Goal: Navigation & Orientation: Find specific page/section

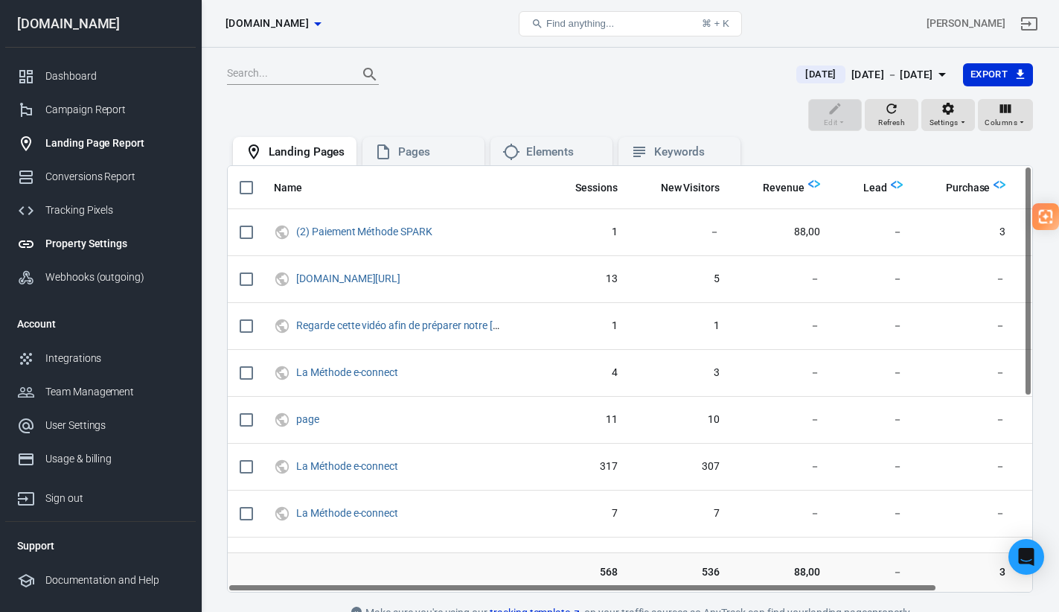
click at [124, 240] on div "Property Settings" at bounding box center [114, 244] width 138 height 16
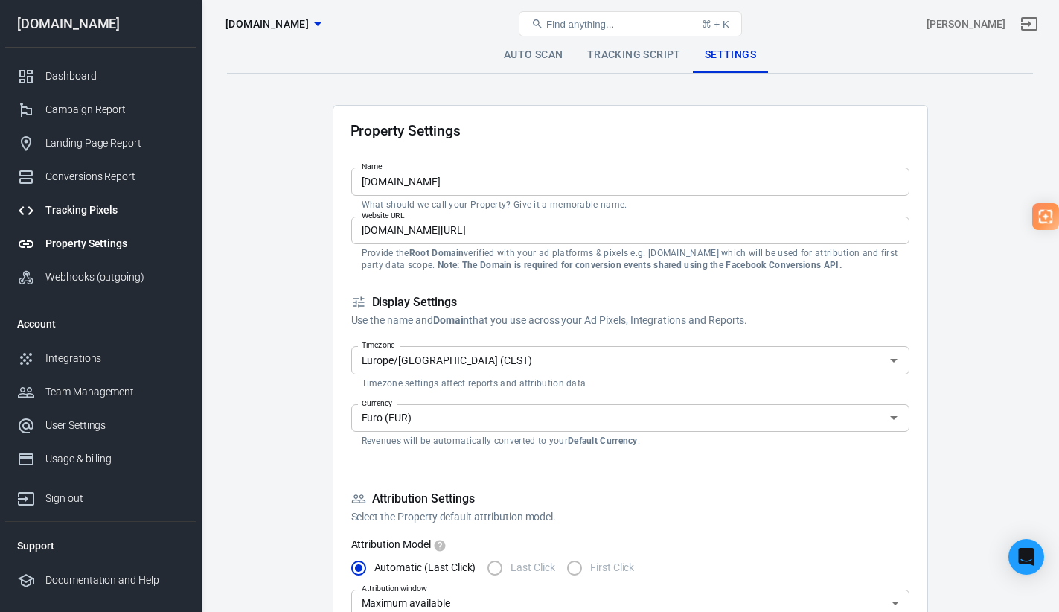
click at [99, 209] on div "Tracking Pixels" at bounding box center [114, 210] width 138 height 16
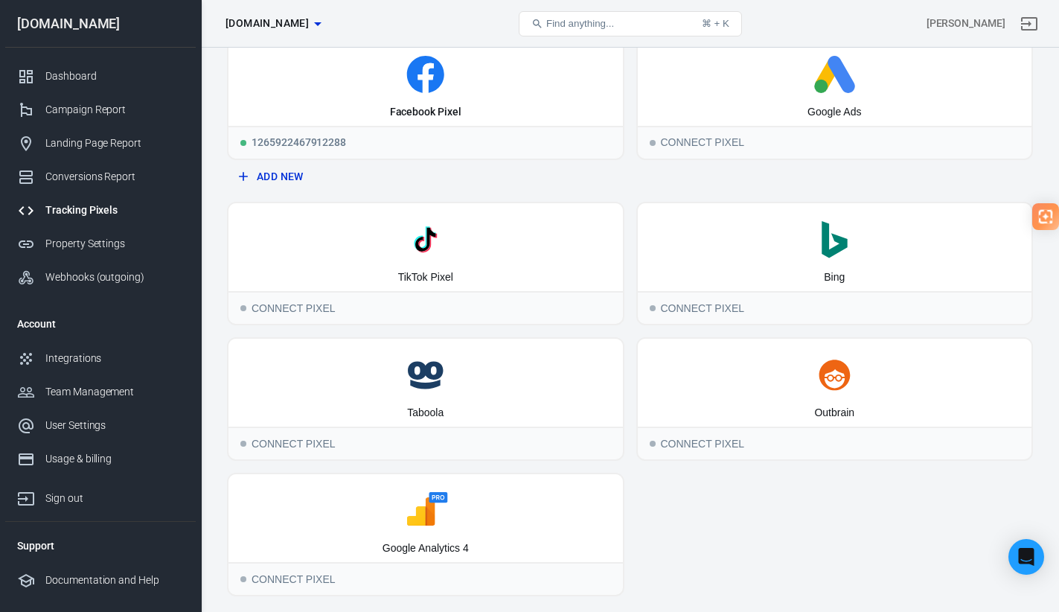
scroll to position [105, 0]
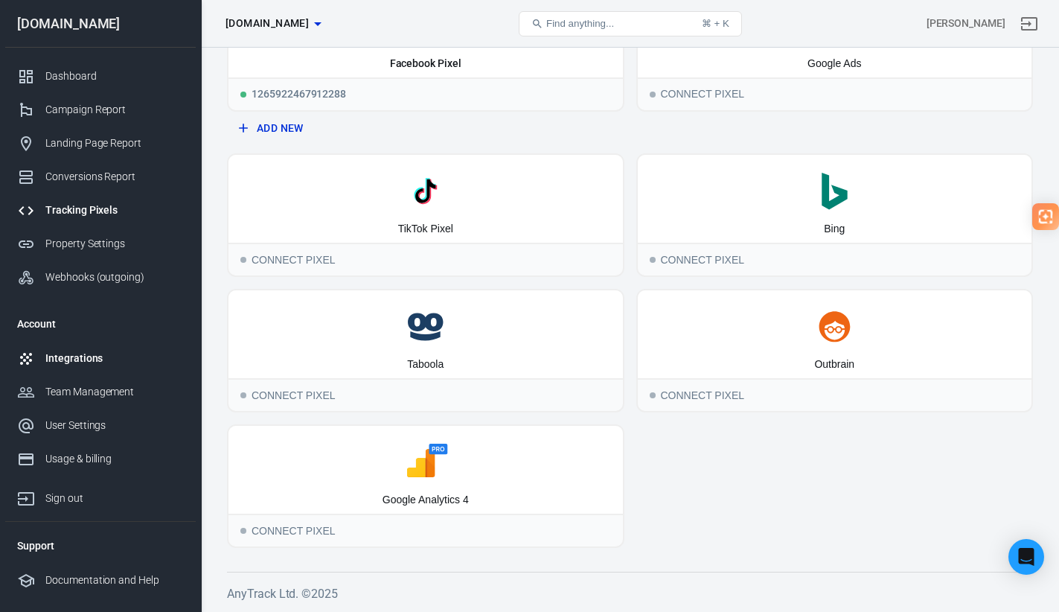
click at [94, 361] on div "Integrations" at bounding box center [114, 358] width 138 height 16
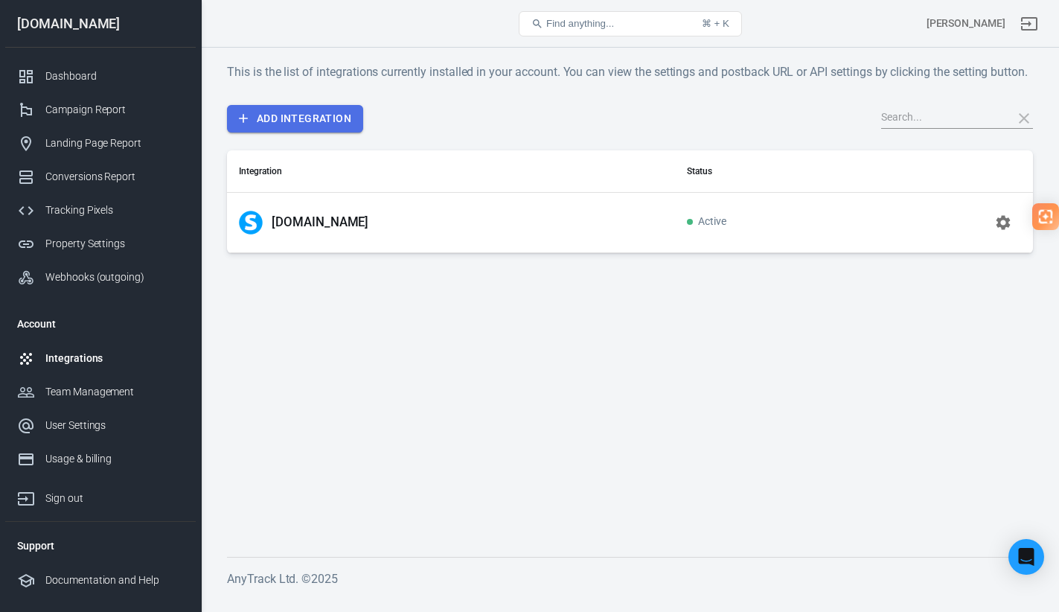
click at [343, 130] on link "Add Integration" at bounding box center [295, 119] width 136 height 28
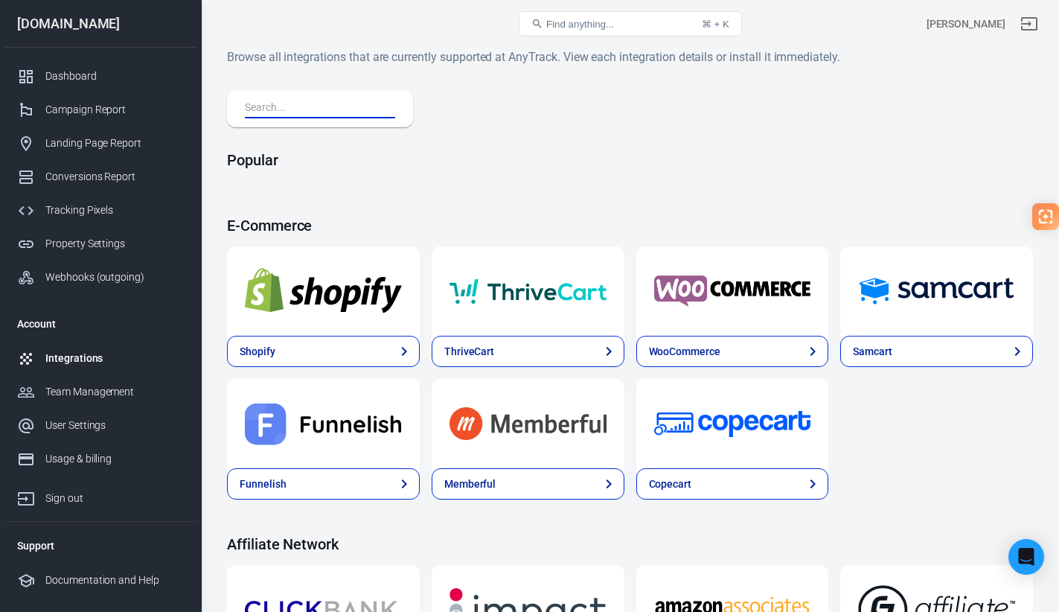
click at [333, 109] on input "text" at bounding box center [317, 108] width 144 height 19
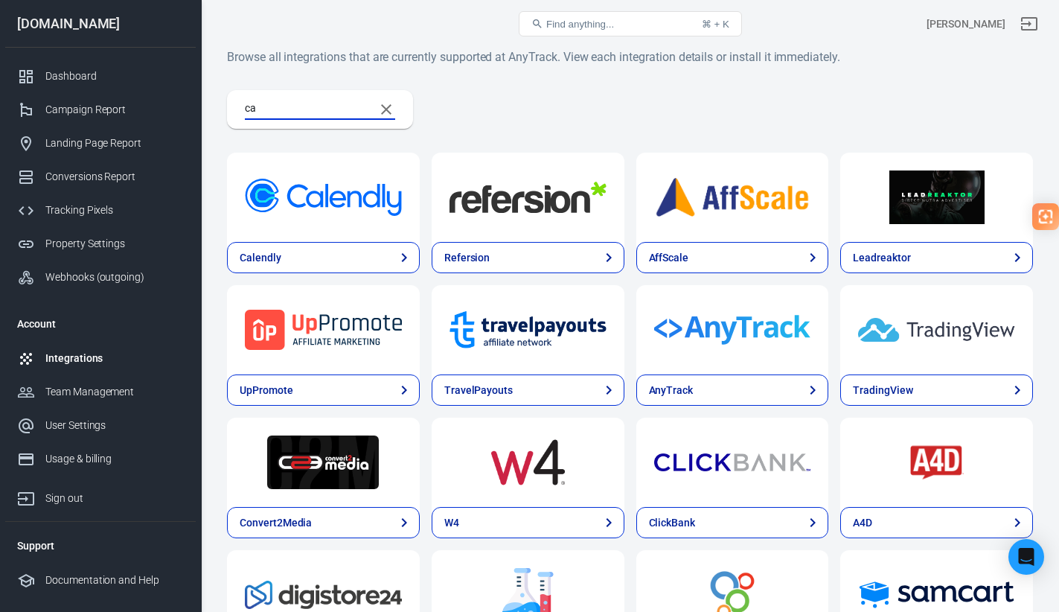
type input "c"
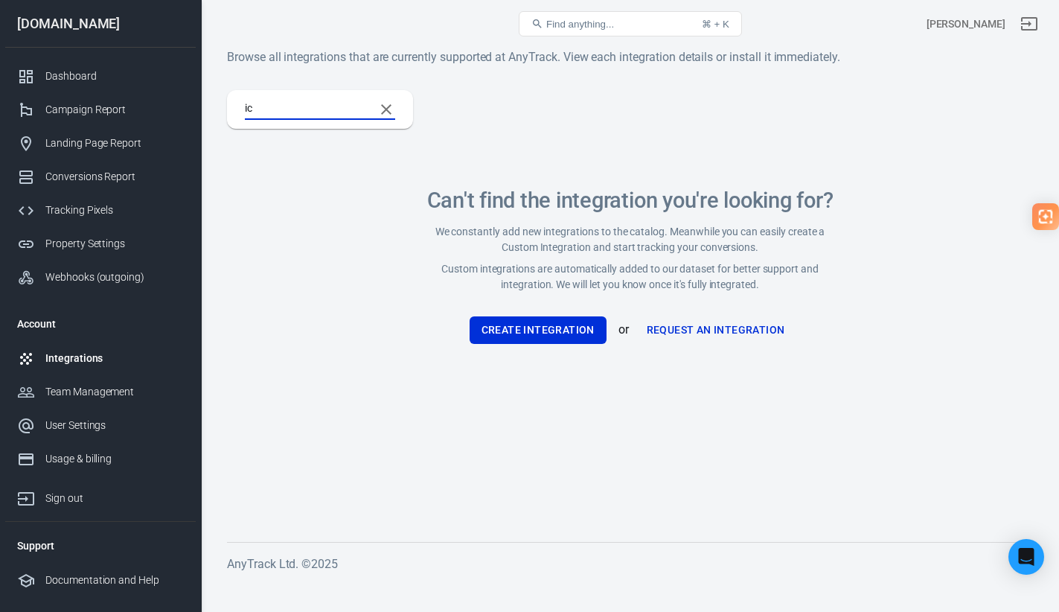
type input "i"
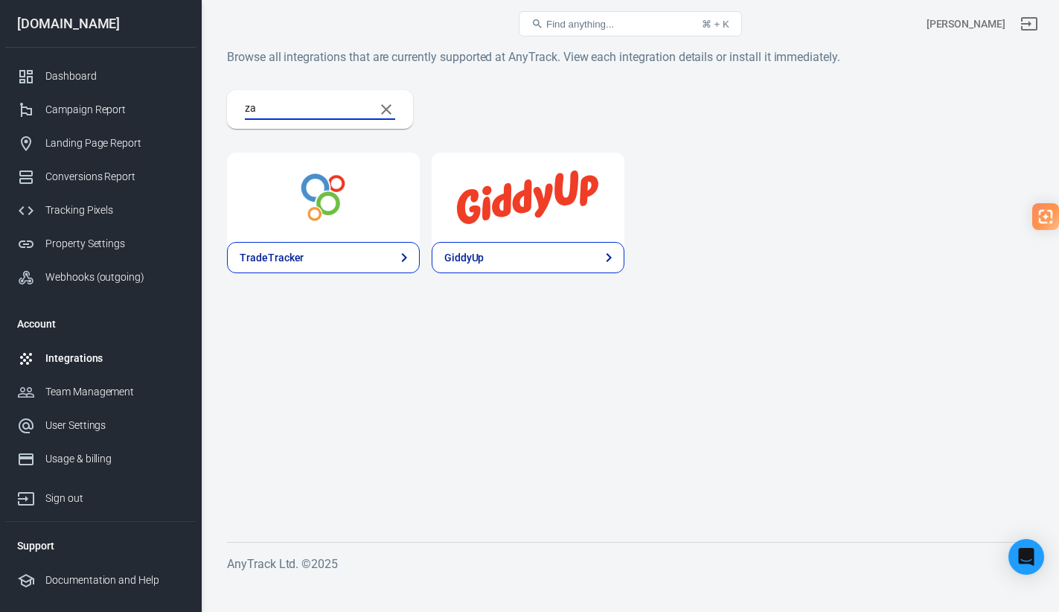
type input "z"
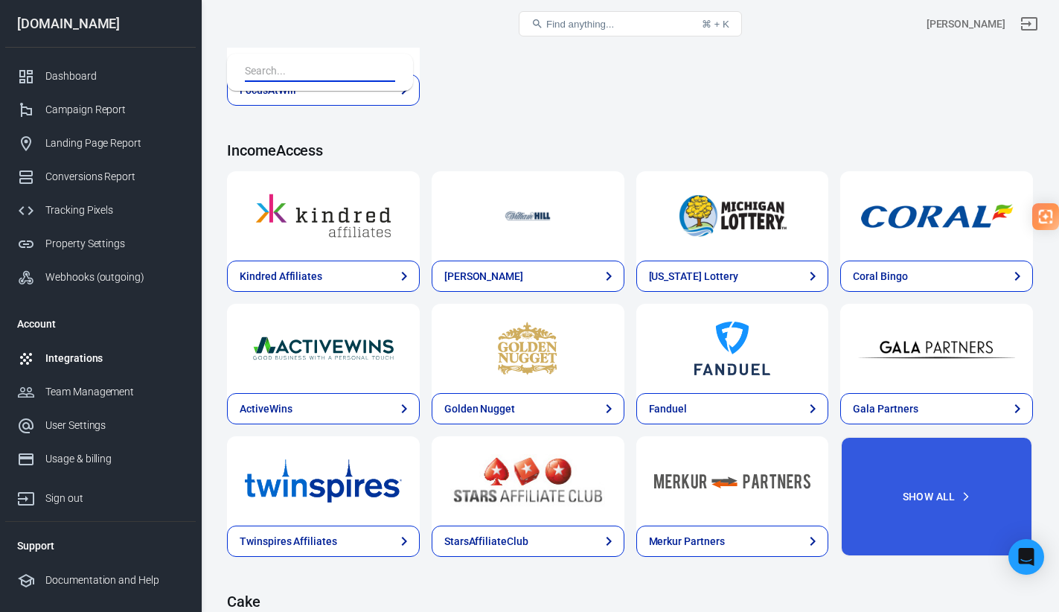
scroll to position [2386, 0]
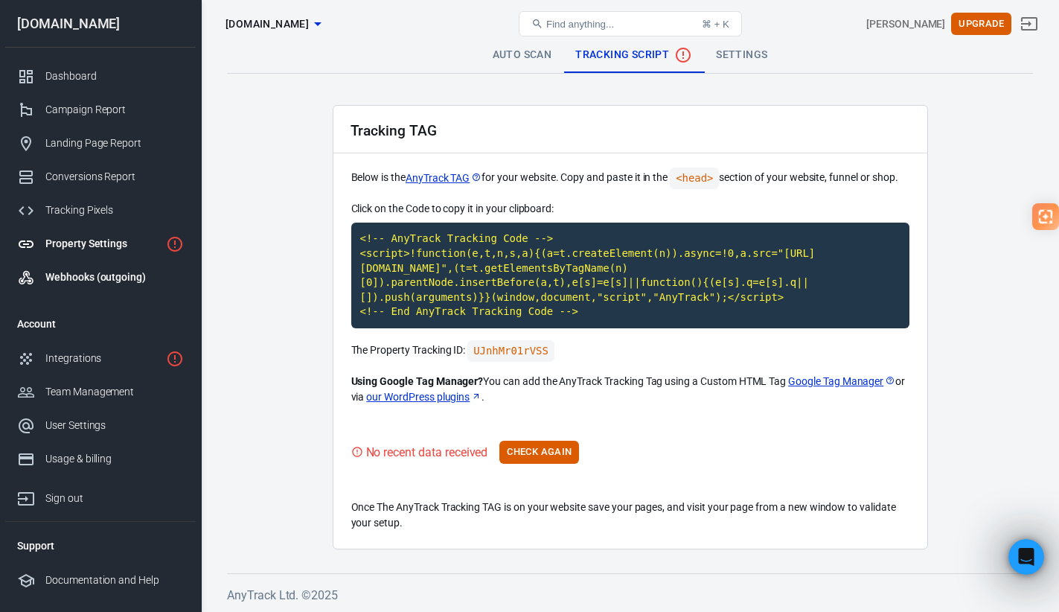
click at [127, 263] on link "Webhooks (outgoing)" at bounding box center [100, 276] width 190 height 33
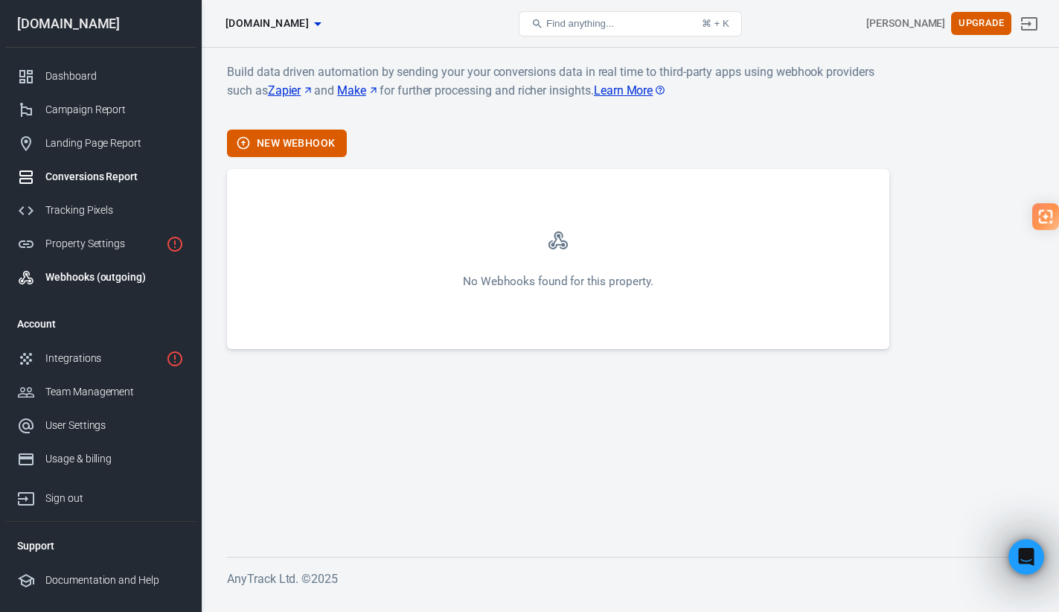
click at [124, 179] on div "Conversions Report" at bounding box center [114, 177] width 138 height 16
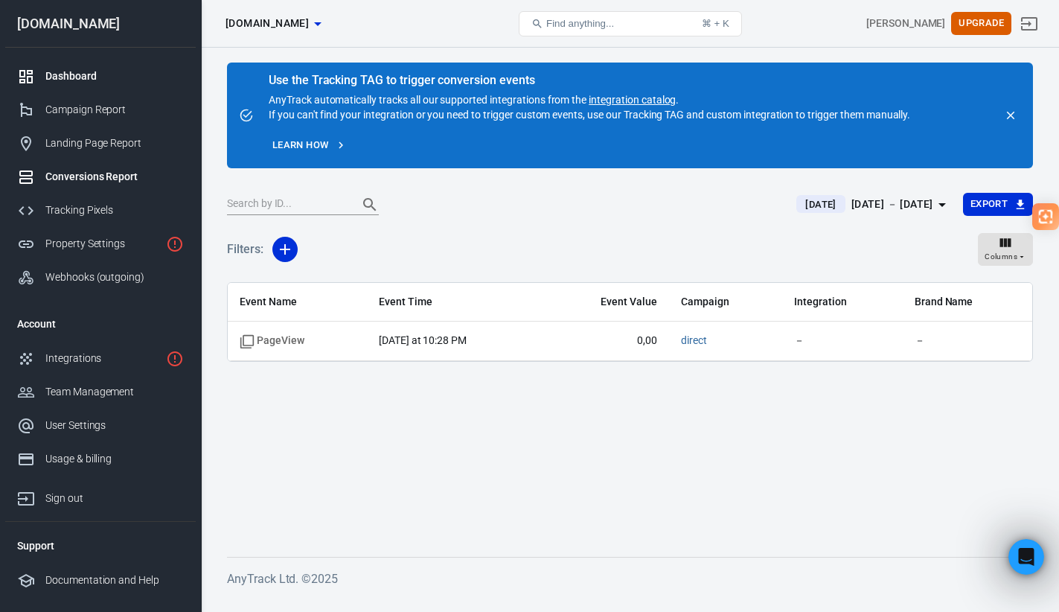
click at [79, 89] on link "Dashboard" at bounding box center [100, 76] width 190 height 33
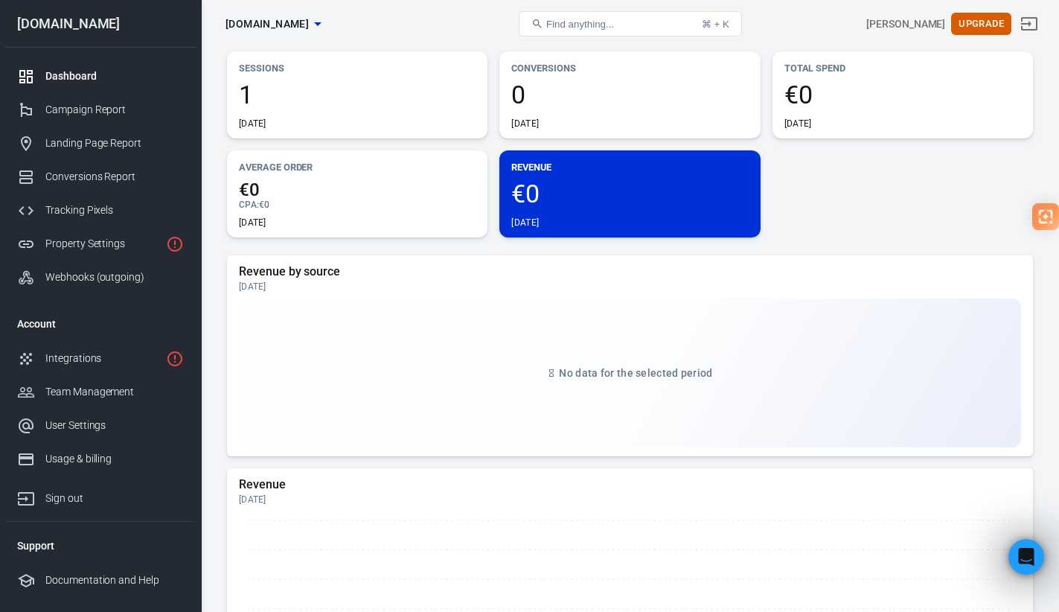
scroll to position [60, 0]
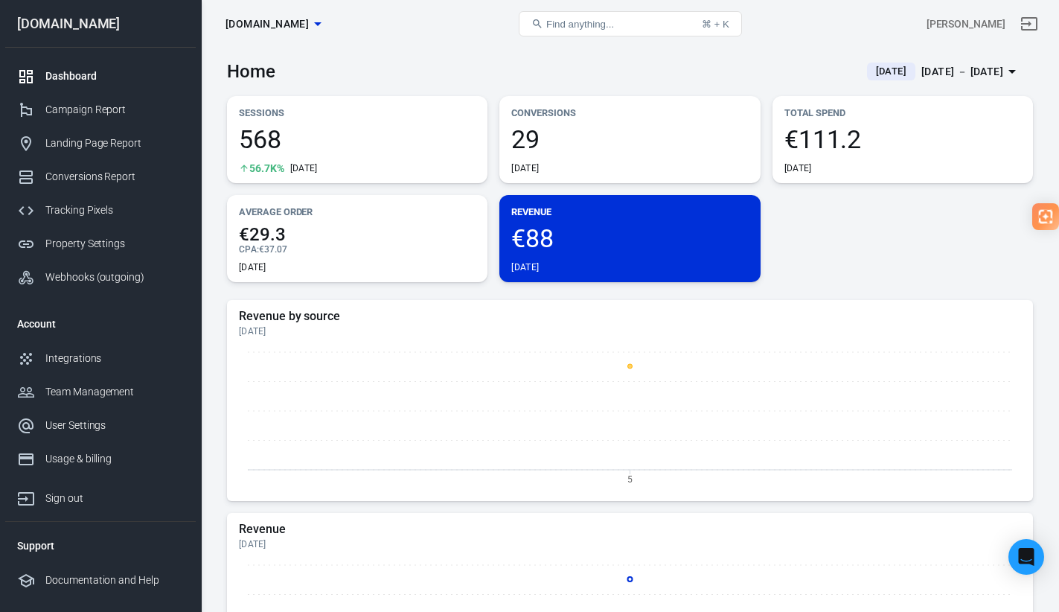
click at [836, 235] on div "Sessions 568 56.7K% [DATE] Conversions 29 [DATE] Total Spend €111.2 [DATE] Aver…" at bounding box center [630, 189] width 806 height 186
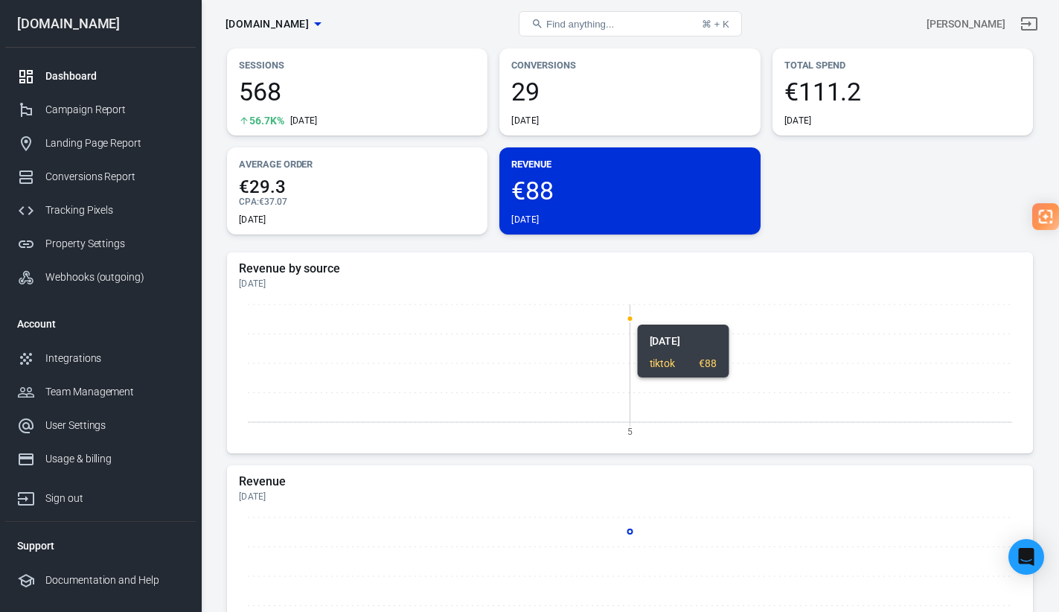
scroll to position [58, 0]
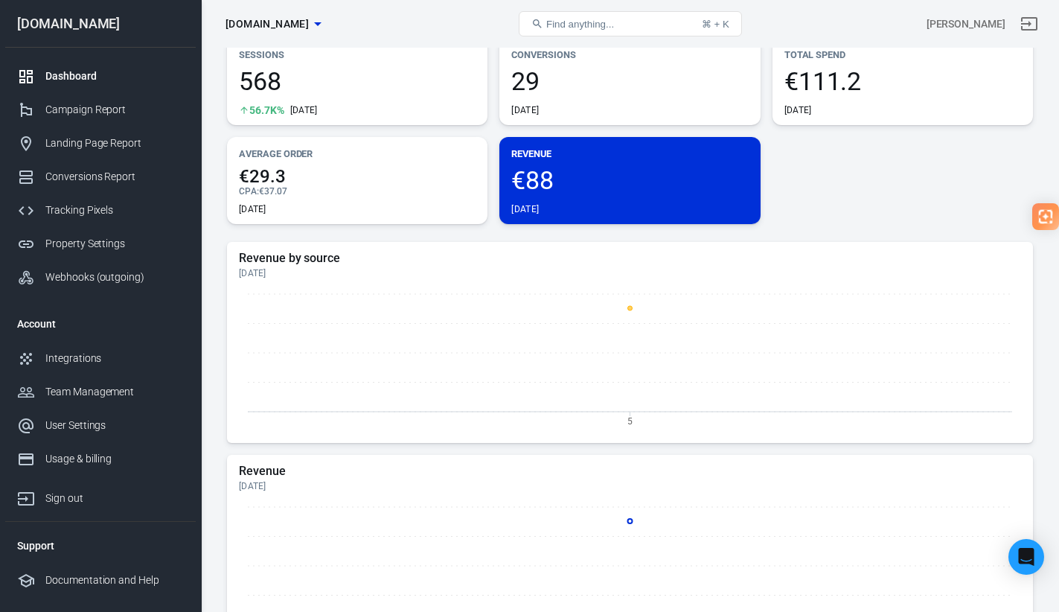
click at [567, 205] on div "[DATE]" at bounding box center [629, 209] width 237 height 12
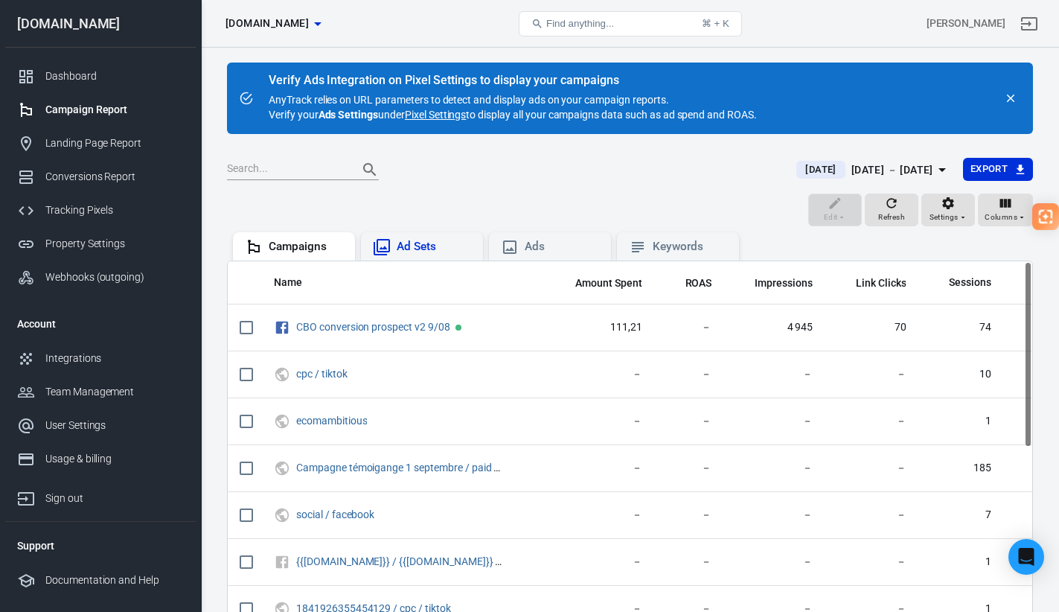
click at [427, 246] on div "Ad Sets" at bounding box center [434, 247] width 74 height 16
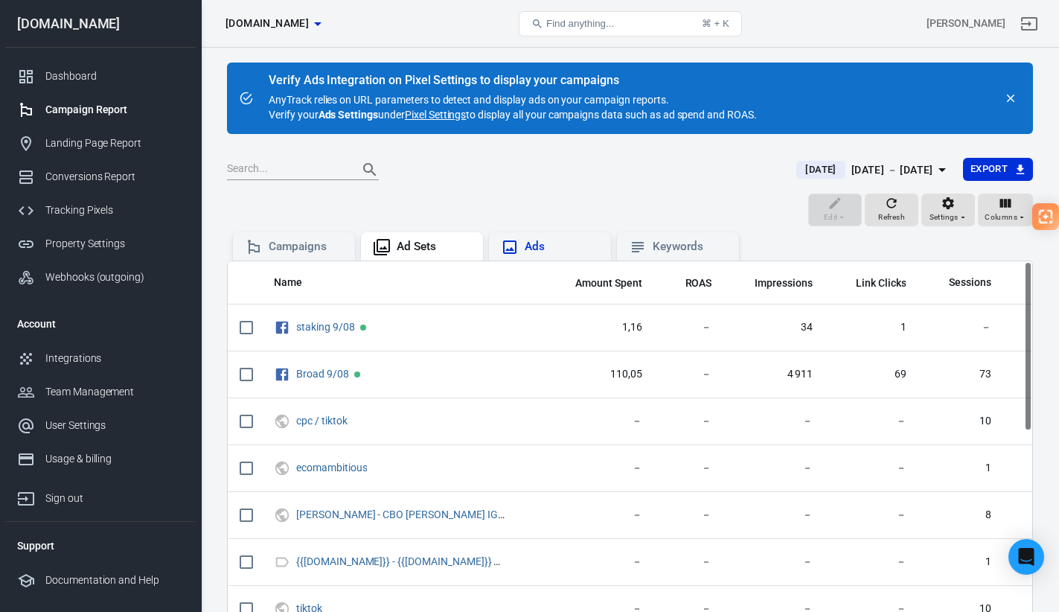
click at [552, 243] on div "Ads" at bounding box center [562, 247] width 74 height 16
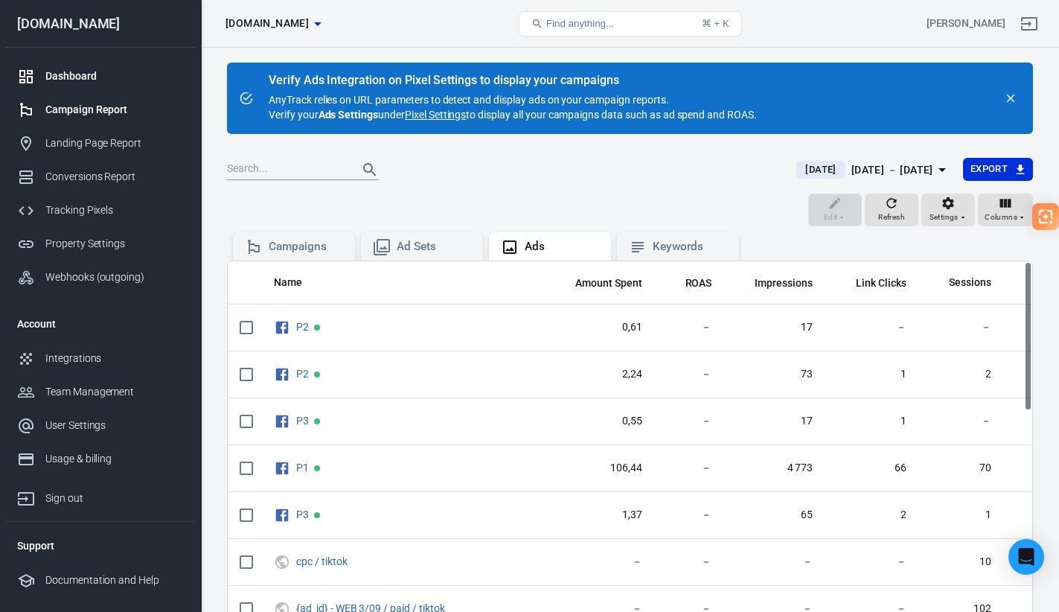
click at [92, 81] on div "Dashboard" at bounding box center [114, 76] width 138 height 16
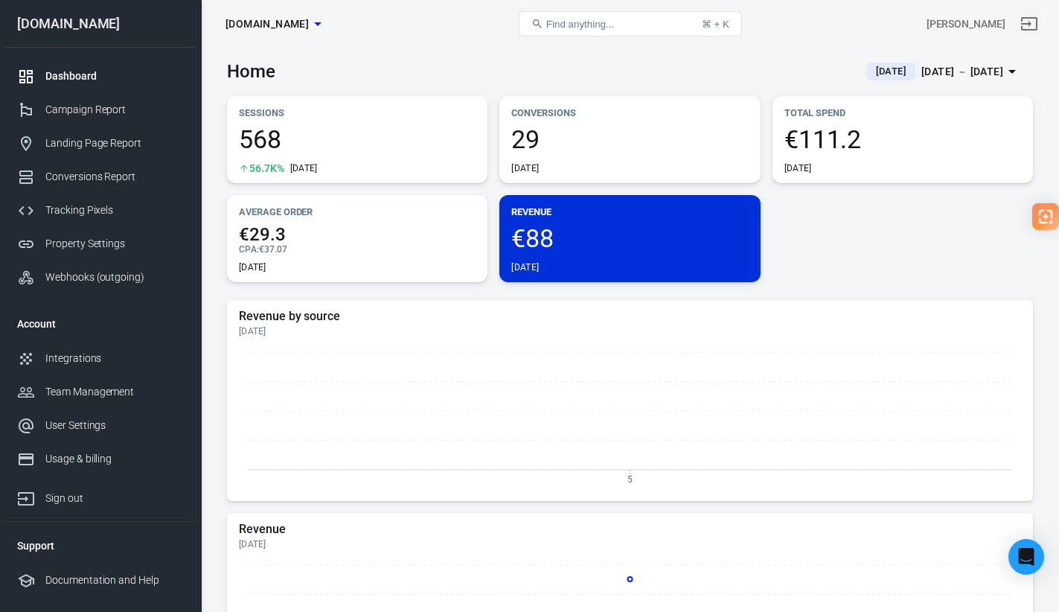
click at [555, 224] on div "Revenue €88 [DATE]" at bounding box center [629, 238] width 260 height 87
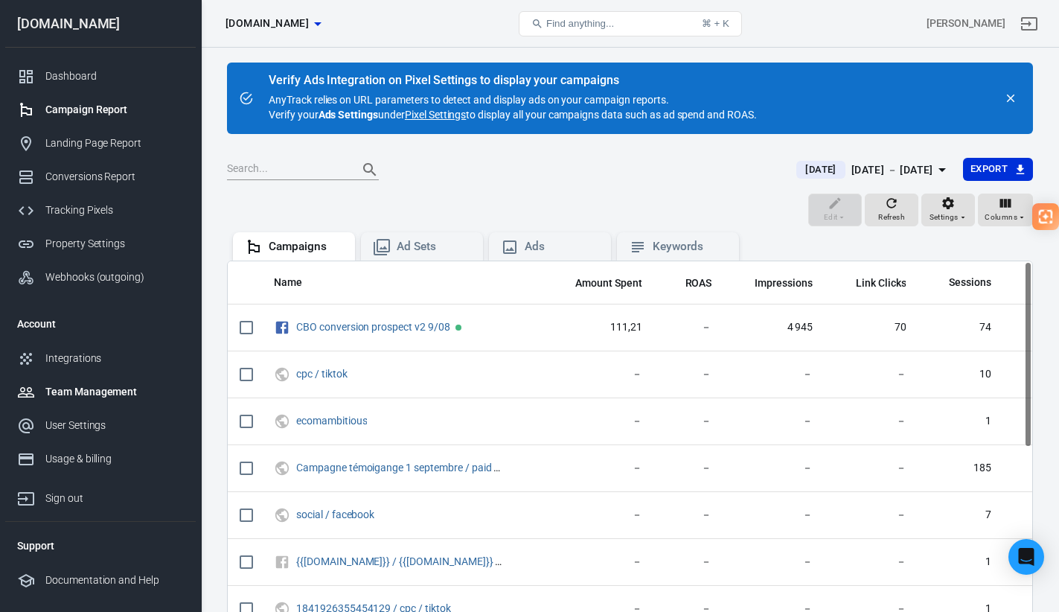
click at [144, 386] on div "Team Management" at bounding box center [114, 392] width 138 height 16
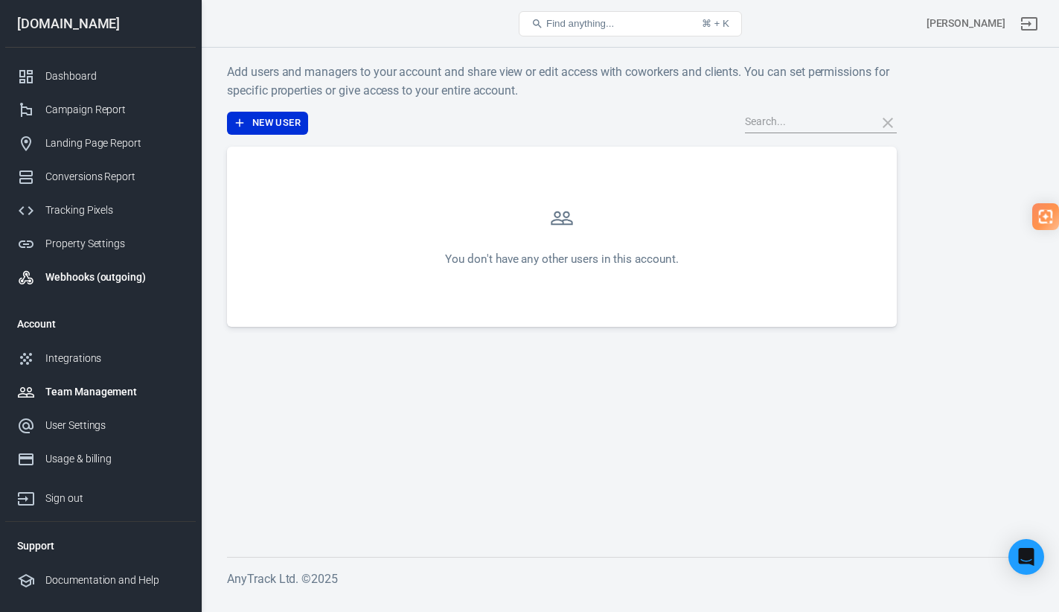
click at [97, 279] on div "Webhooks (outgoing)" at bounding box center [114, 277] width 138 height 16
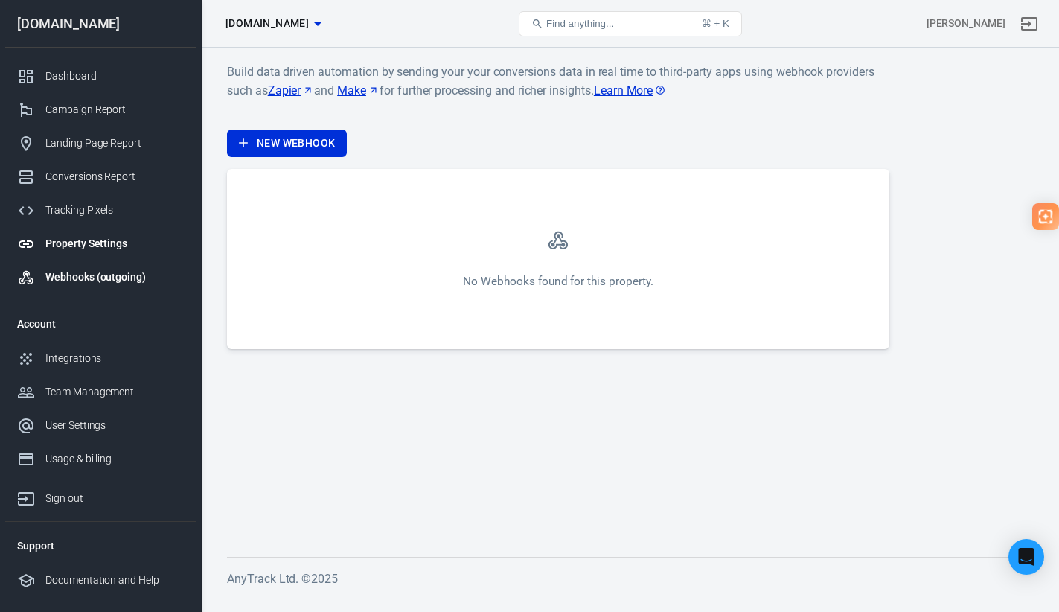
click at [98, 239] on div "Property Settings" at bounding box center [114, 244] width 138 height 16
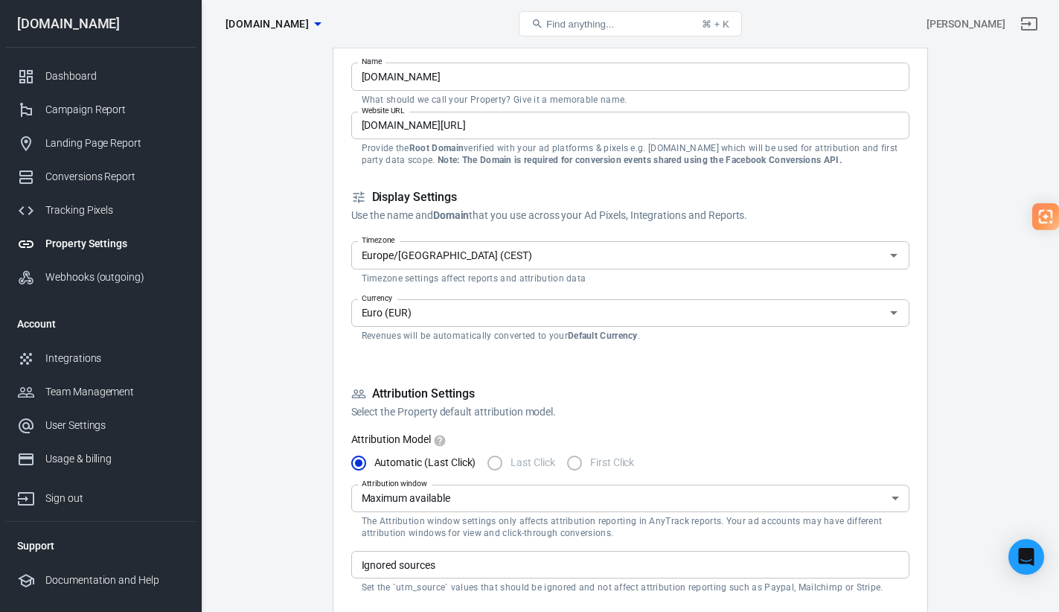
scroll to position [104, 0]
